Goal: Check status: Check status

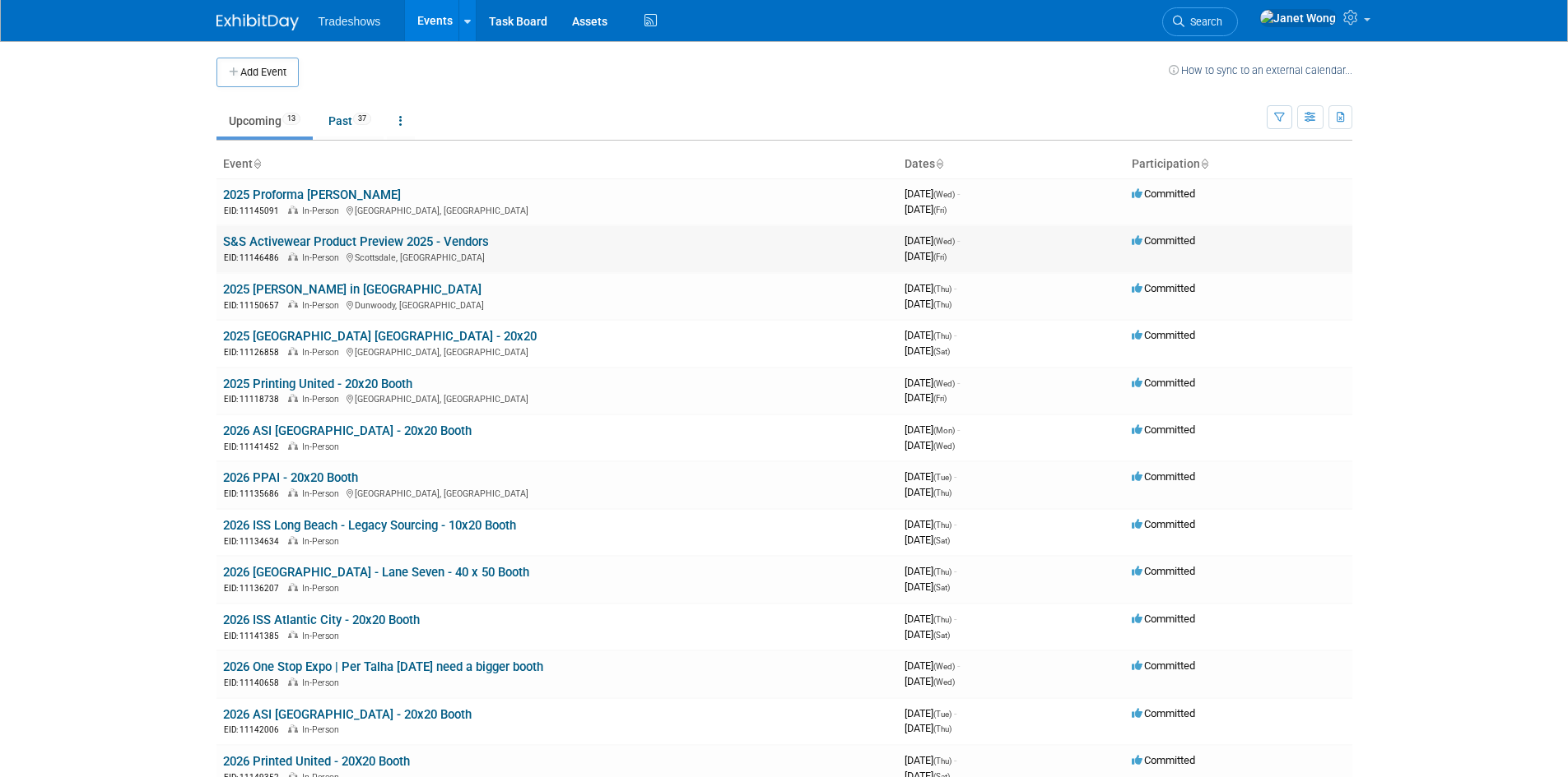
click at [423, 244] on link "S&S Activewear Product Preview 2025 - Vendors" at bounding box center [356, 242] width 265 height 15
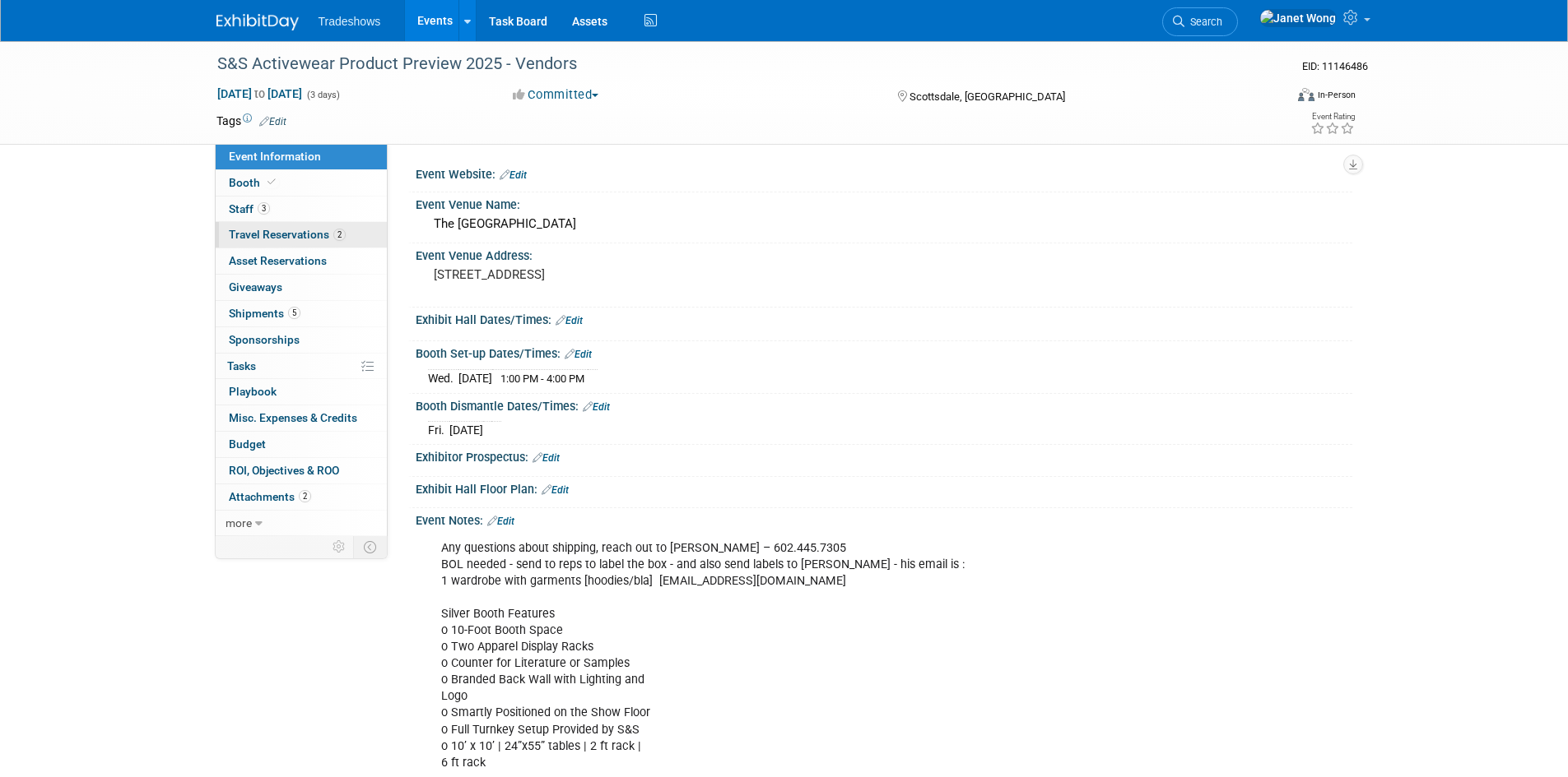
click at [242, 240] on span "Travel Reservations 2" at bounding box center [287, 235] width 117 height 13
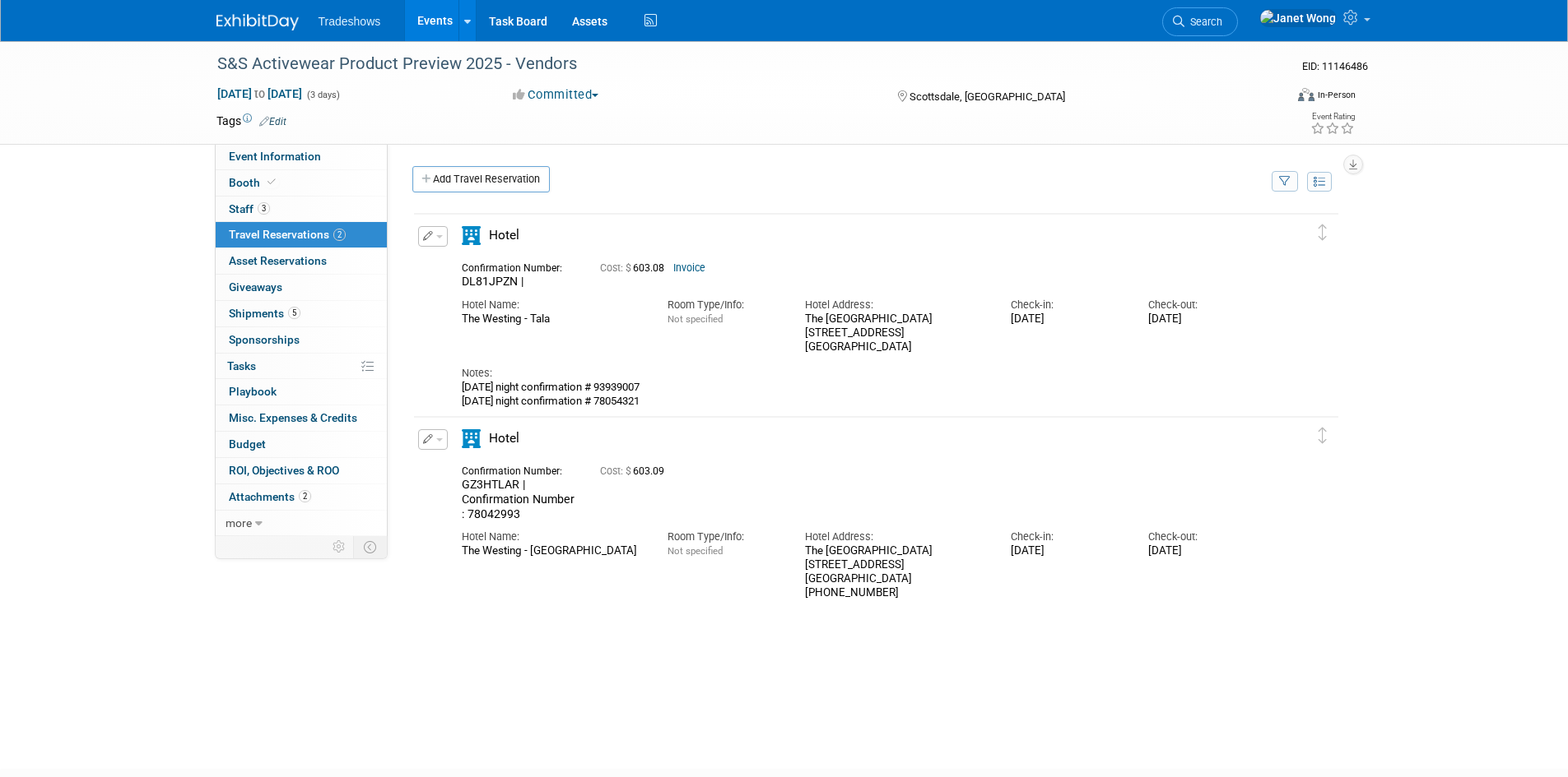
drag, startPoint x: 618, startPoint y: 388, endPoint x: 668, endPoint y: 389, distance: 50.0
click at [668, 389] on div "[DATE] night confirmation # 93939007 [DATE] night confirmation # 78054321" at bounding box center [862, 394] width 800 height 27
click at [645, 386] on div "[DATE] night confirmation # 93939007 [DATE] night confirmation # 78054321" at bounding box center [862, 394] width 800 height 27
drag, startPoint x: 617, startPoint y: 386, endPoint x: 683, endPoint y: 386, distance: 66.0
click at [683, 386] on div "[DATE] night confirmation # 93939007 [DATE] night confirmation # 78054321" at bounding box center [862, 394] width 800 height 27
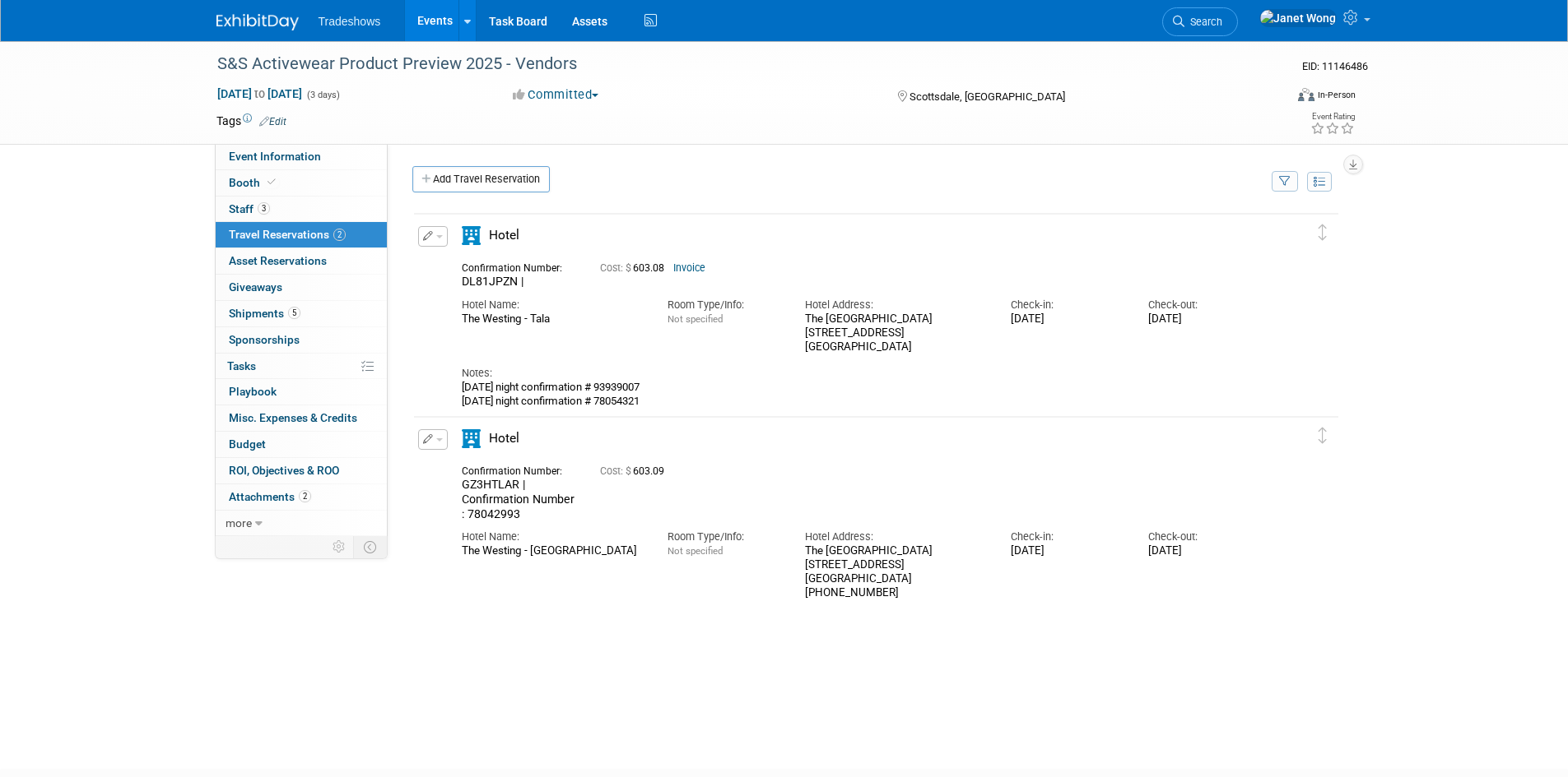
click at [705, 369] on div "Notes:" at bounding box center [862, 373] width 800 height 15
